Goal: Transaction & Acquisition: Purchase product/service

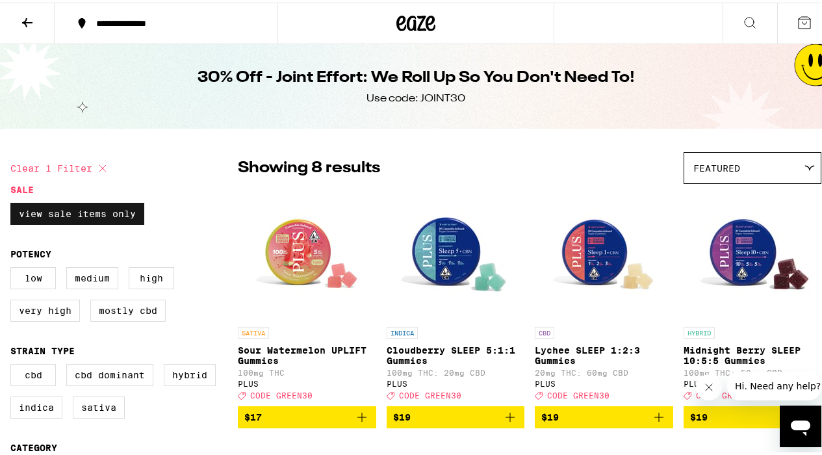
click at [95, 210] on label "View Sale Items Only" at bounding box center [77, 211] width 134 height 22
click at [14, 203] on input "View Sale Items Only" at bounding box center [13, 202] width 1 height 1
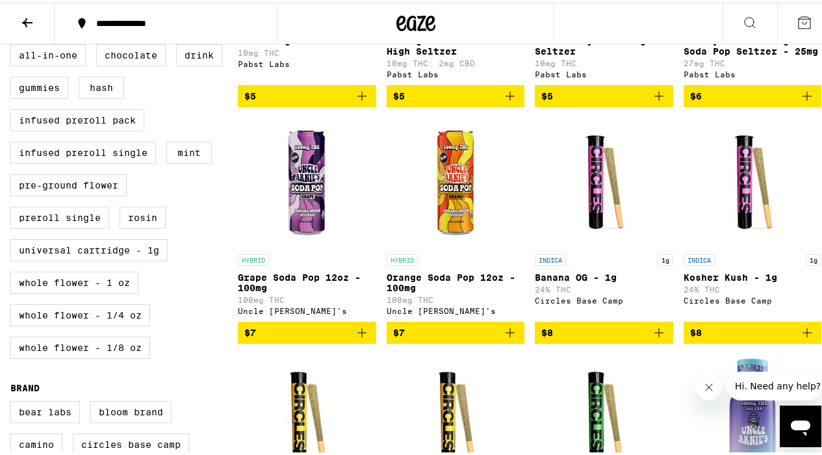
scroll to position [667, 0]
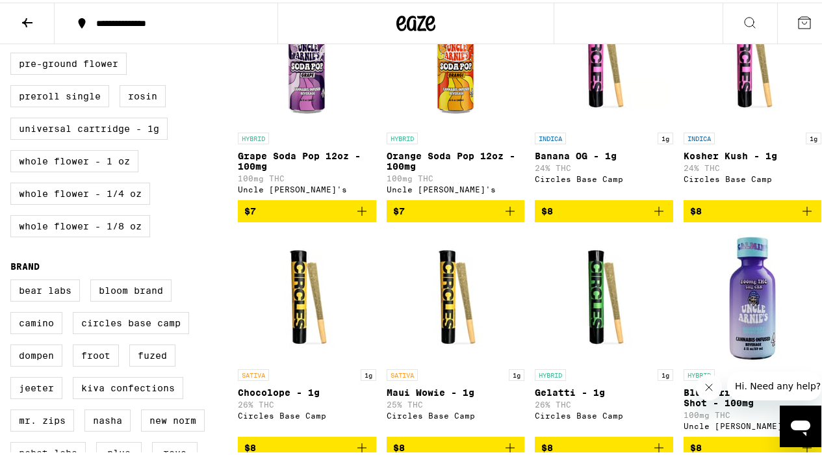
click at [358, 213] on icon "Add to bag" at bounding box center [361, 208] width 9 height 9
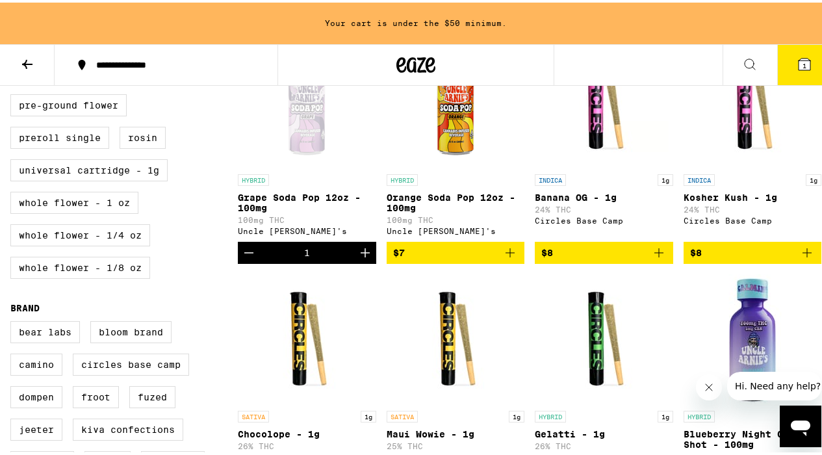
click at [361, 258] on icon "Increment" at bounding box center [365, 250] width 16 height 16
click at [506, 255] on icon "Add to bag" at bounding box center [510, 250] width 9 height 9
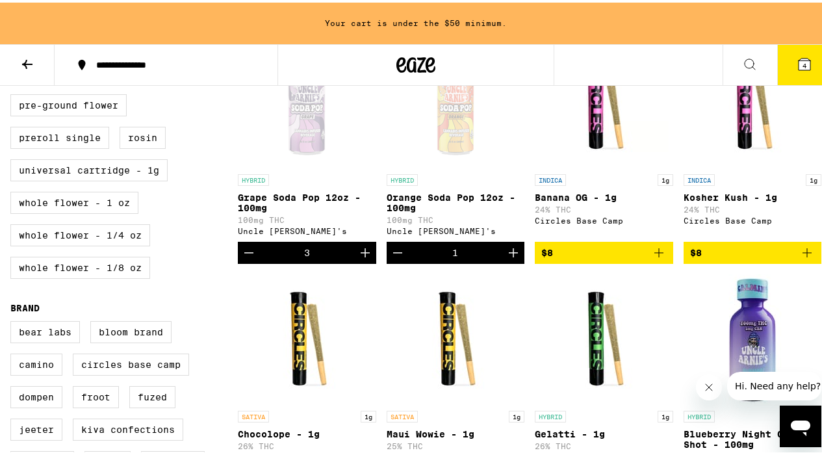
click at [506, 258] on icon "Increment" at bounding box center [514, 250] width 16 height 16
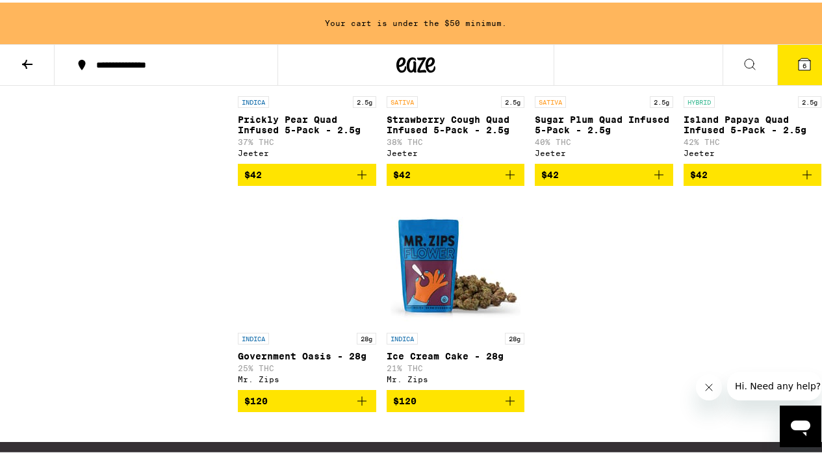
scroll to position [7114, 0]
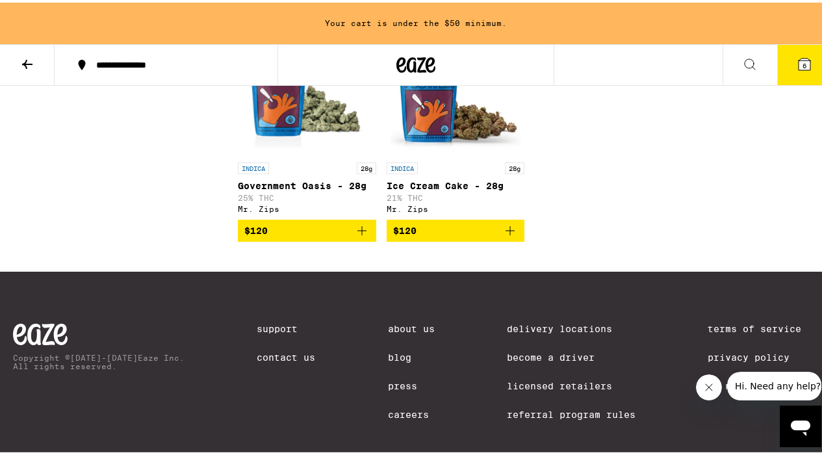
click at [359, 233] on icon "Add to bag" at bounding box center [361, 228] width 9 height 9
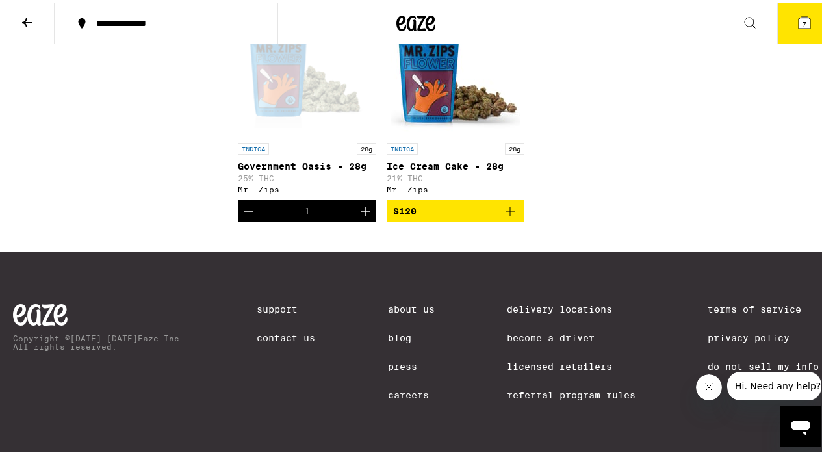
click at [251, 209] on icon "Decrement" at bounding box center [248, 209] width 9 height 0
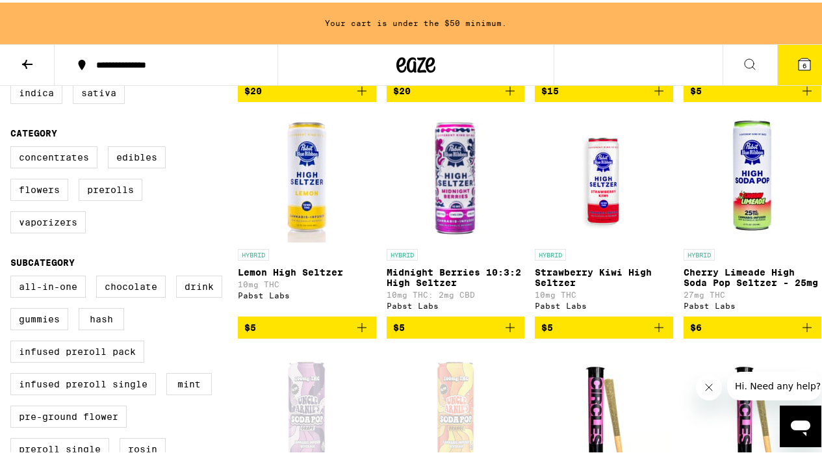
scroll to position [0, 0]
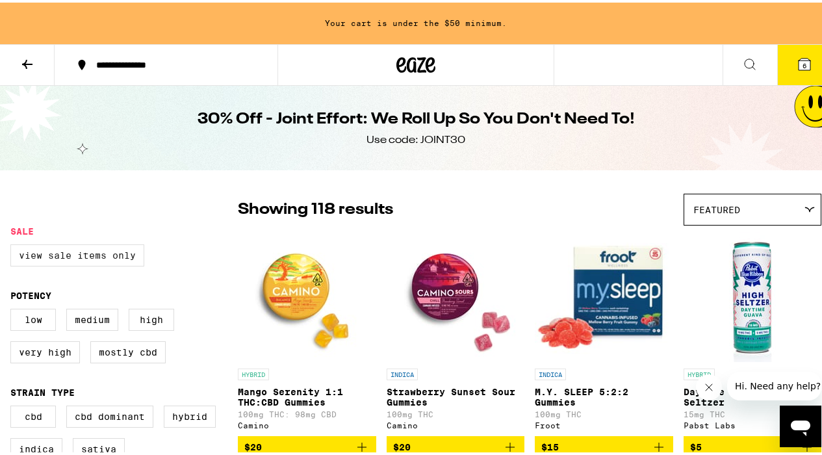
click at [109, 253] on label "View Sale Items Only" at bounding box center [77, 253] width 134 height 22
click at [14, 244] on input "View Sale Items Only" at bounding box center [13, 244] width 1 height 1
checkbox input "true"
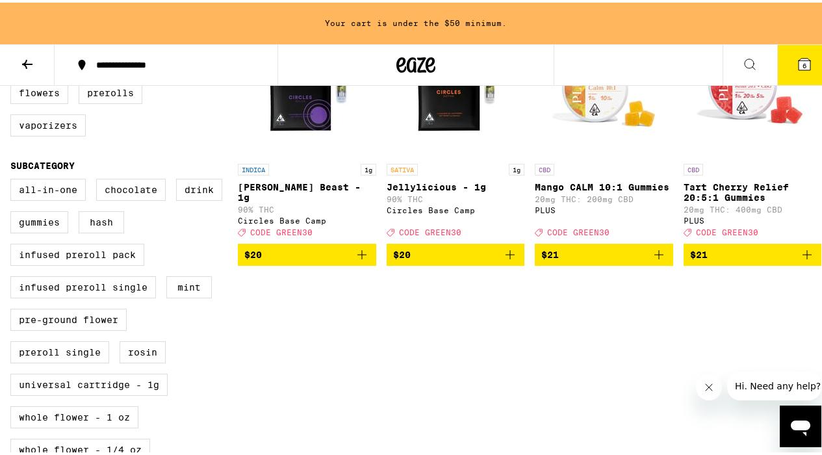
scroll to position [455, 0]
